Goal: Information Seeking & Learning: Find specific page/section

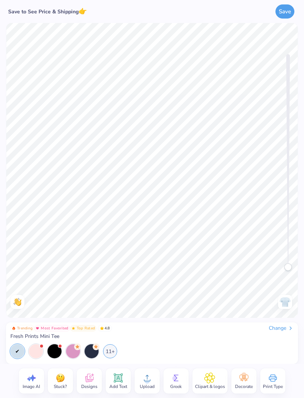
click at [112, 350] on div "11+" at bounding box center [110, 352] width 14 height 14
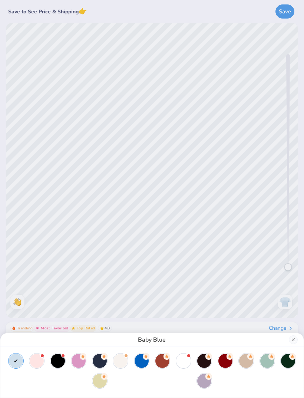
click at [188, 354] on span at bounding box center [189, 356] width 4 height 4
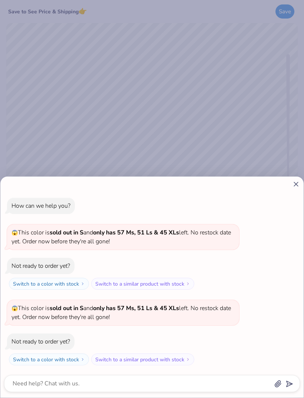
click at [287, 146] on div "How can we help you? 😱 This color is sold out in S and only has 57 Ms, 51 Ls & …" at bounding box center [152, 199] width 304 height 398
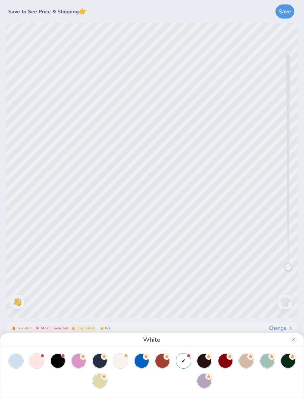
type textarea "x"
click at [272, 313] on div "White" at bounding box center [152, 199] width 304 height 398
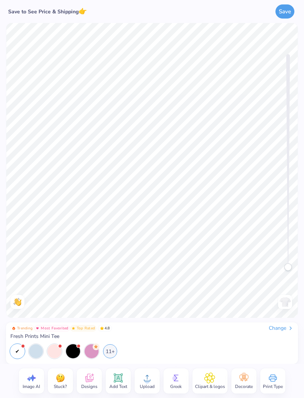
click at [95, 379] on div "Designs" at bounding box center [89, 381] width 25 height 25
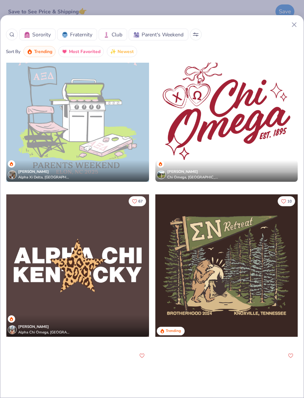
scroll to position [4402, 0]
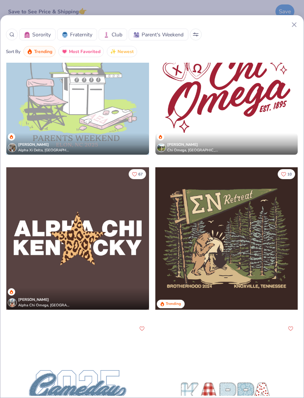
click at [39, 37] on span "Sorority" at bounding box center [41, 35] width 19 height 8
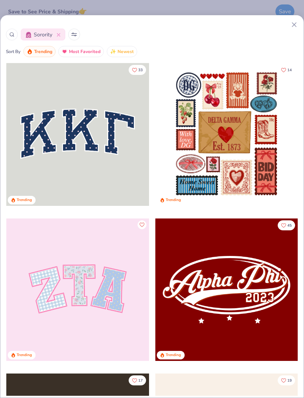
click at [10, 34] on icon at bounding box center [11, 34] width 5 height 5
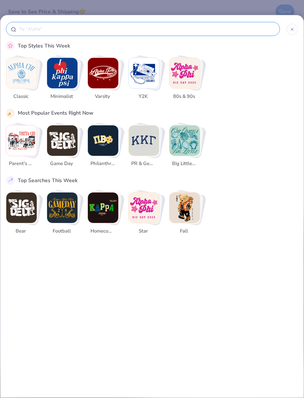
scroll to position [0, 0]
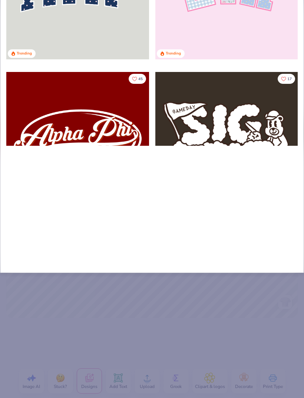
type input "To"
type input "To l"
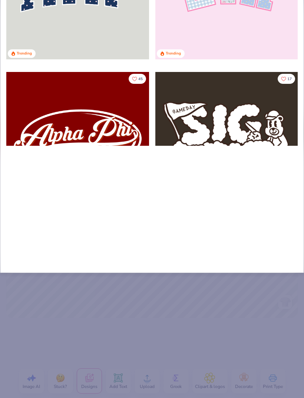
type input "To l"
type input "To li"
type input "To lit"
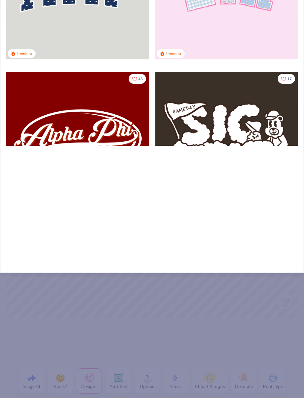
type input "To litt"
type input "To littl"
type input "To little"
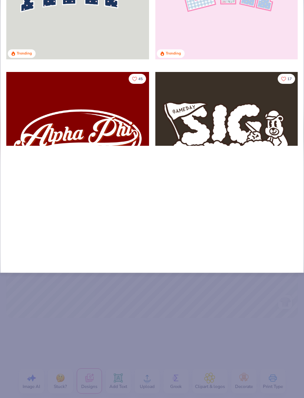
type input "To little"
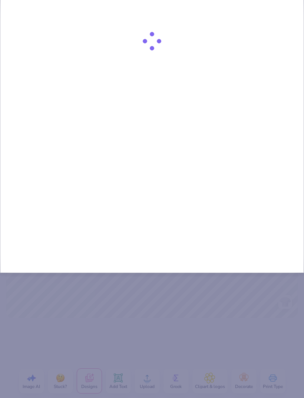
type input "To little"
type input "To little f"
type input "To little fr"
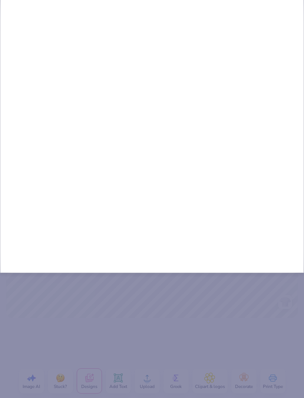
type input "To little fr"
type input "To little fro"
type input "To little from"
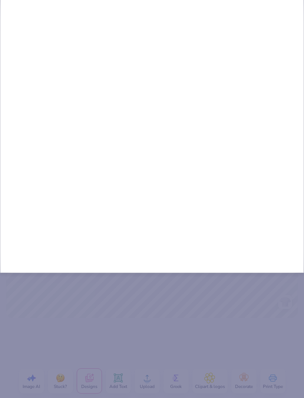
type input "To little from"
type input "To little from b"
type input "To little from bi"
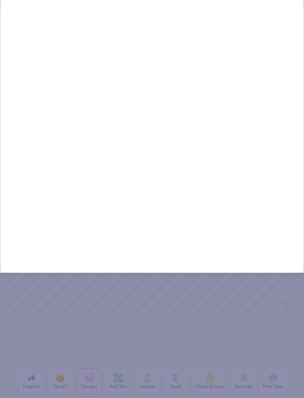
type input "To little from bi"
type input "To little from big"
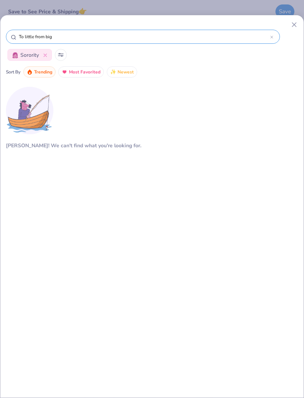
click at [268, 39] on input "To little from big" at bounding box center [144, 36] width 252 height 7
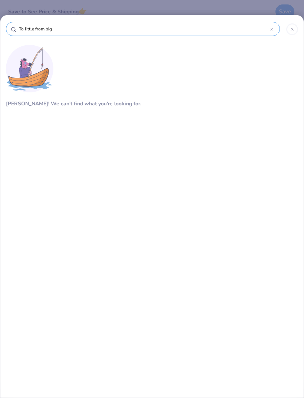
click at [290, 30] on icon at bounding box center [292, 29] width 4 height 4
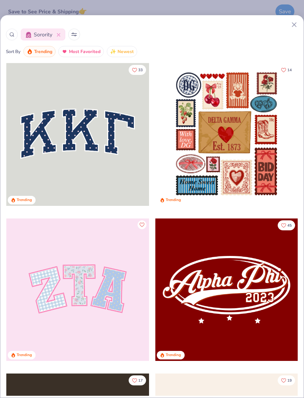
click at [292, 28] on icon at bounding box center [295, 25] width 8 height 8
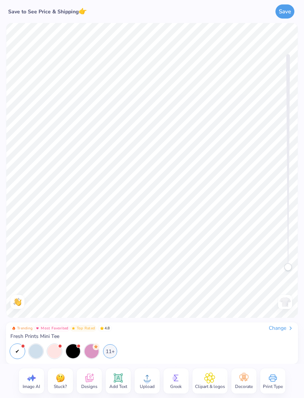
click at [91, 375] on icon at bounding box center [89, 378] width 11 height 11
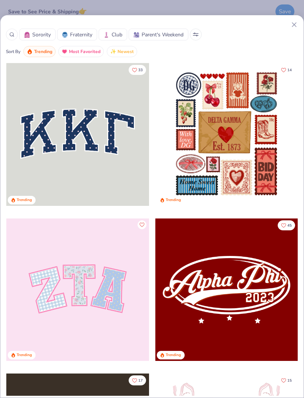
click at [255, 142] on div at bounding box center [227, 134] width 143 height 143
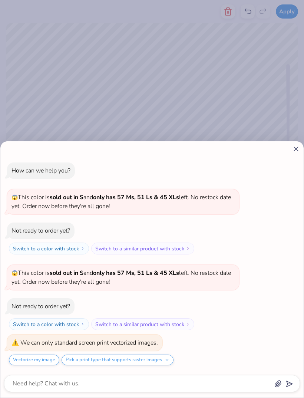
click at [290, 146] on div at bounding box center [152, 149] width 296 height 8
click at [293, 151] on icon at bounding box center [297, 149] width 8 height 8
type textarea "x"
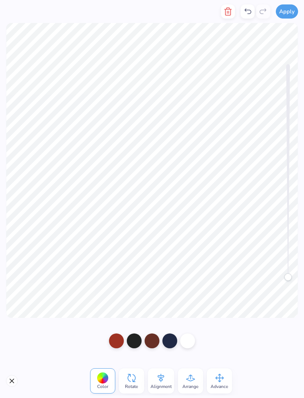
click at [19, 377] on div "Color Rotate Alignment Arrange Advance" at bounding box center [152, 381] width 304 height 34
